Goal: Transaction & Acquisition: Purchase product/service

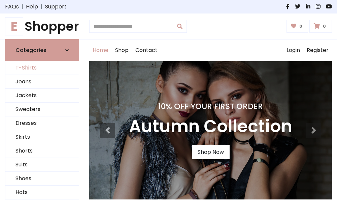
click at [42, 68] on link "T-Shirts" at bounding box center [41, 68] width 73 height 14
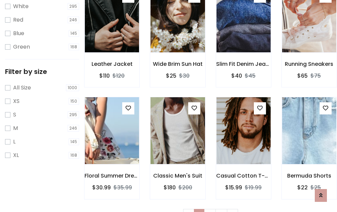
scroll to position [12, 0]
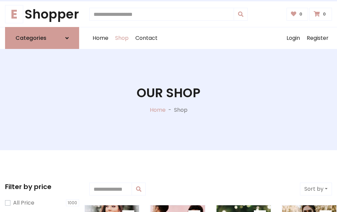
click at [168, 99] on h1 "Our Shop" at bounding box center [169, 92] width 64 height 15
click at [211, 38] on div "Home Shop Contact Log out Login Register" at bounding box center [210, 38] width 243 height 22
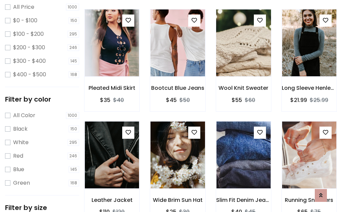
click at [244, 55] on img at bounding box center [243, 43] width 65 height 162
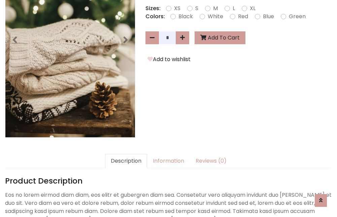
scroll to position [165, 0]
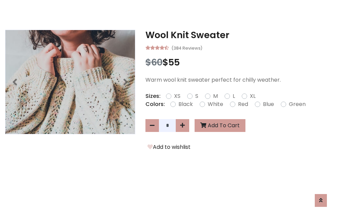
click at [239, 35] on h3 "Wool Knit Sweater" at bounding box center [239, 35] width 187 height 11
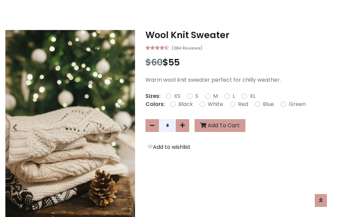
click at [239, 35] on h3 "Wool Knit Sweater" at bounding box center [239, 35] width 187 height 11
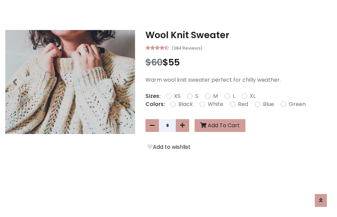
click at [239, 35] on h3 "Wool Knit Sweater" at bounding box center [239, 35] width 187 height 11
